Goal: Check status: Check status

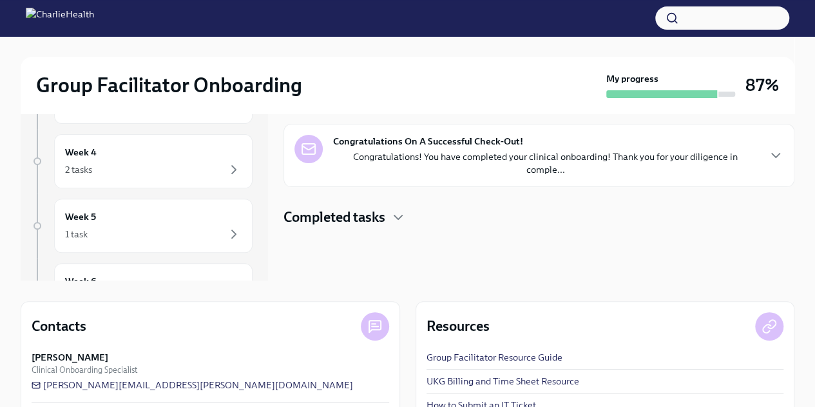
scroll to position [117, 0]
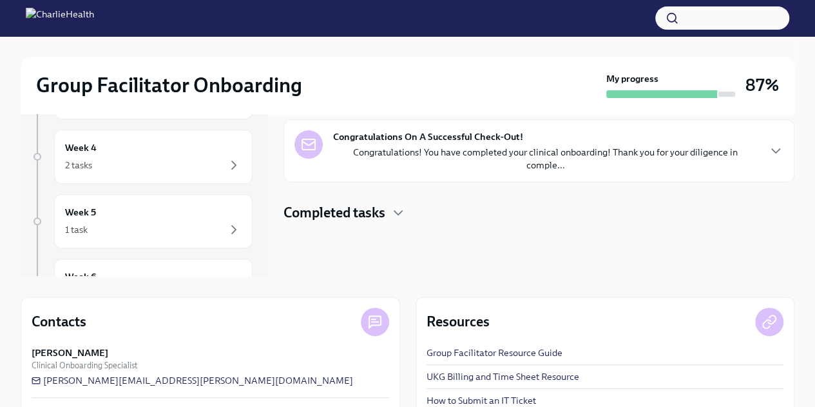
click at [575, 146] on p "Congratulations! You have completed your clinical onboarding! Thank you for you…" at bounding box center [545, 159] width 425 height 26
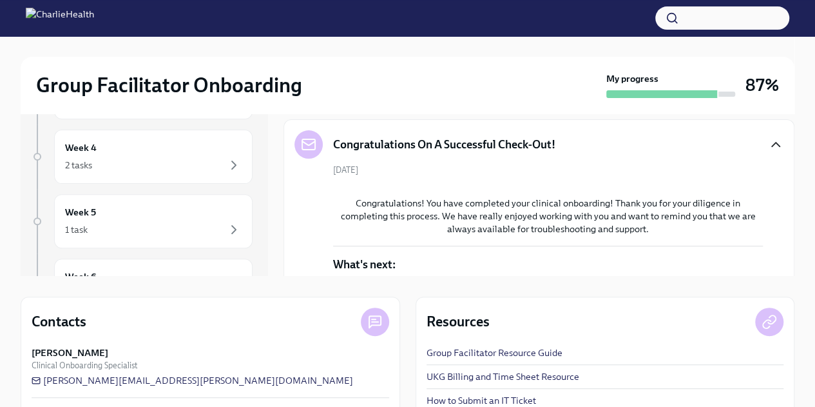
click at [768, 142] on icon "button" at bounding box center [775, 144] width 15 height 15
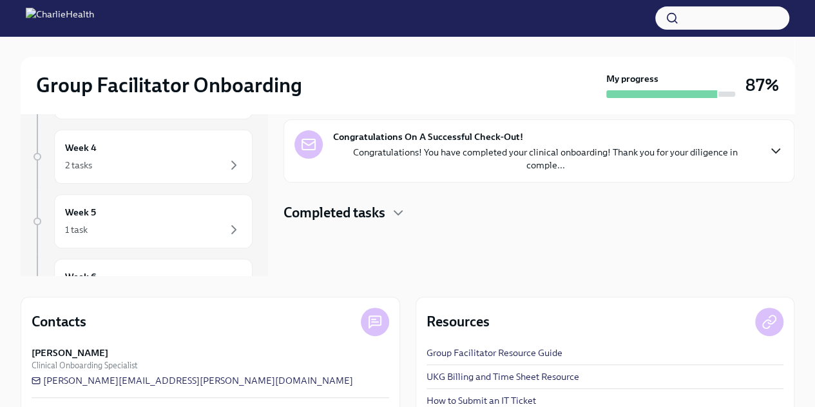
click at [390, 207] on div "Completed tasks" at bounding box center [538, 212] width 511 height 19
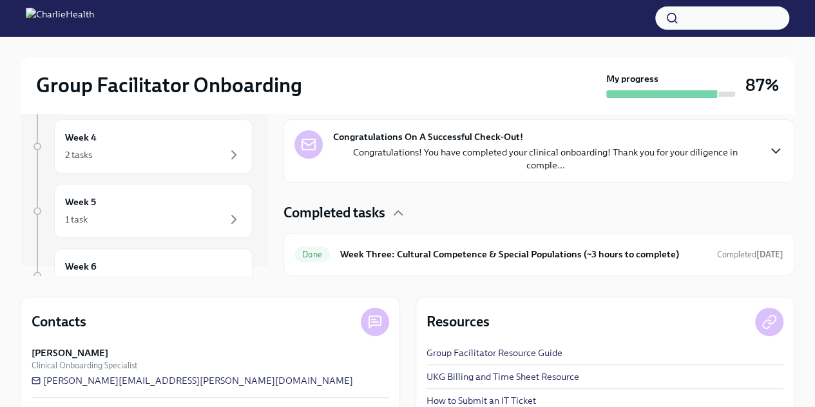
scroll to position [0, 0]
click at [147, 173] on div "Week 4 2 tasks" at bounding box center [153, 157] width 198 height 54
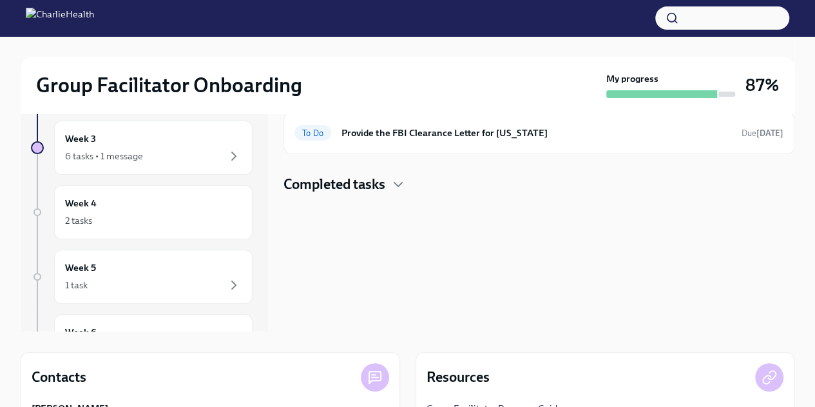
scroll to position [60, 0]
click at [379, 186] on h4 "Completed tasks" at bounding box center [334, 185] width 102 height 19
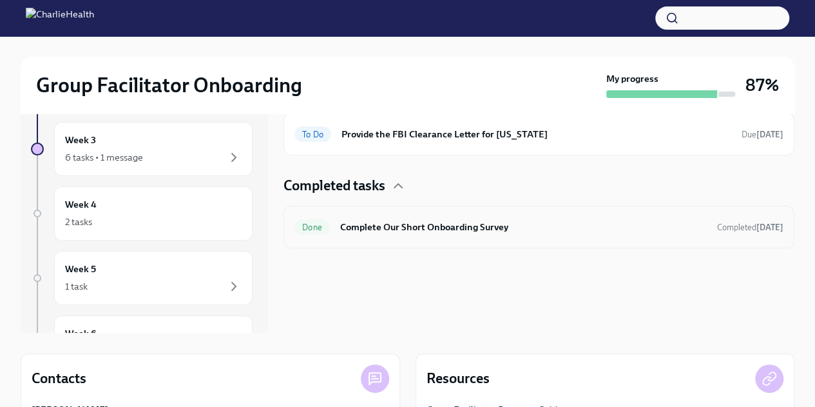
click at [626, 217] on div "Done Complete Our Short Onboarding Survey Completed [DATE]" at bounding box center [538, 226] width 489 height 21
